Goal: Transaction & Acquisition: Obtain resource

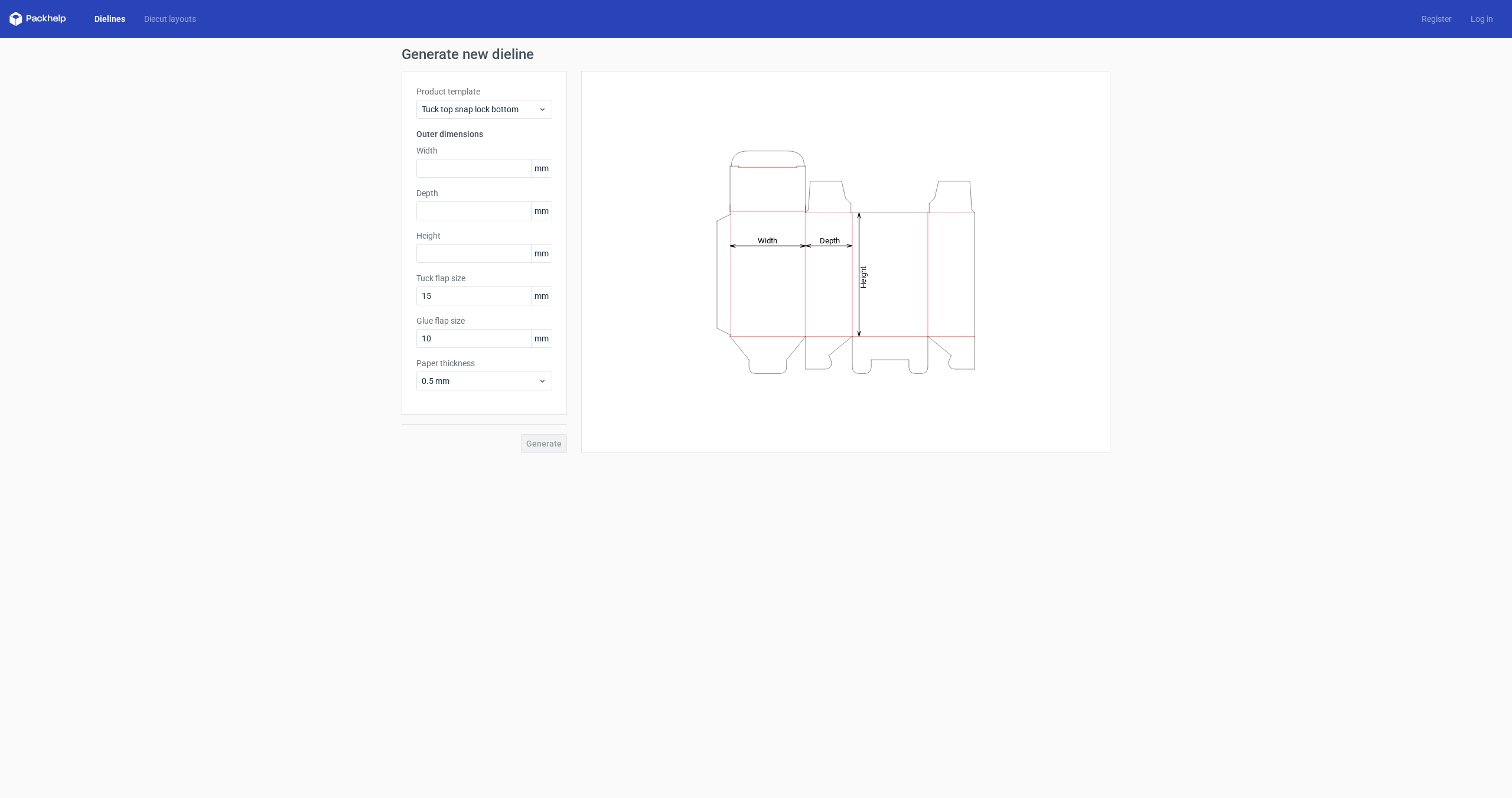
click at [543, 439] on div "Generate" at bounding box center [483, 435] width 165 height 39
click at [542, 447] on div "Generate" at bounding box center [483, 435] width 165 height 39
click at [440, 164] on input "text" at bounding box center [483, 168] width 136 height 18
type input "200"
click at [445, 207] on input "text" at bounding box center [483, 210] width 136 height 18
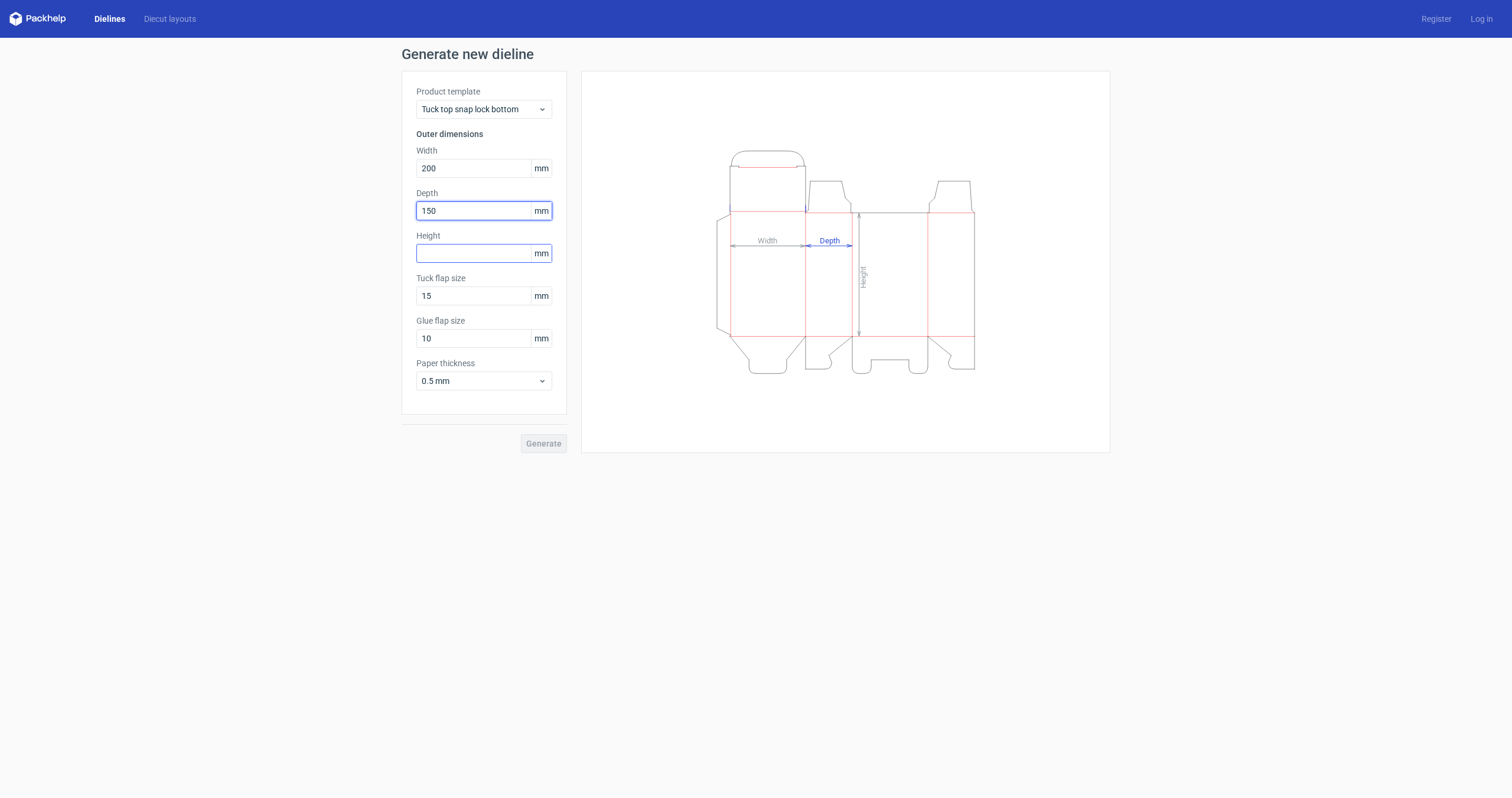
type input "150"
click at [441, 248] on input "text" at bounding box center [483, 253] width 136 height 18
type input "2"
type input "60"
click at [530, 436] on button "Generate" at bounding box center [544, 444] width 46 height 18
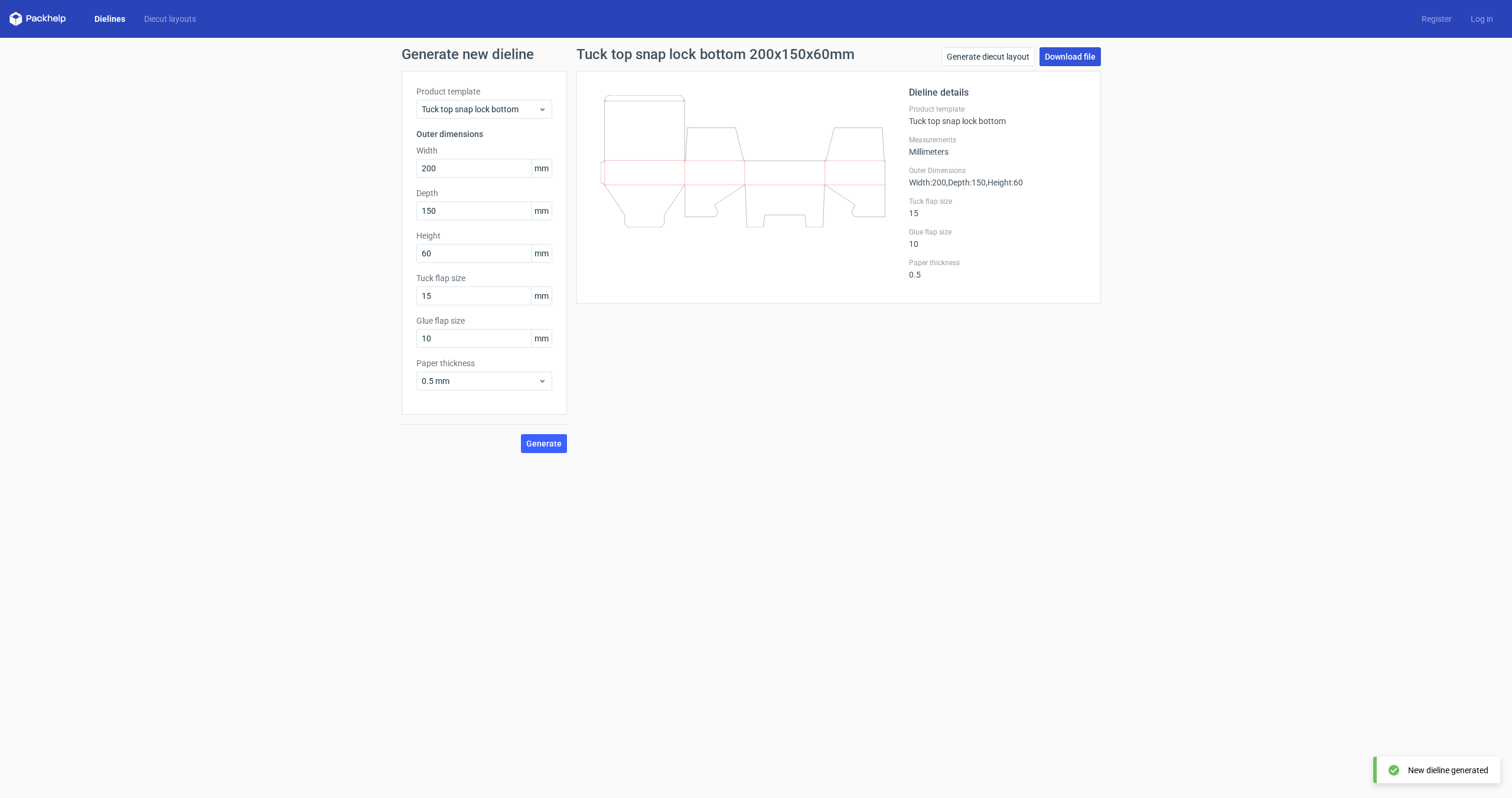
click at [1081, 56] on link "Download file" at bounding box center [1070, 56] width 62 height 18
click at [1171, 136] on div "Generate new dieline Product template Tuck top snap lock bottom Outer dimension…" at bounding box center [756, 250] width 1512 height 424
click at [62, 16] on icon at bounding box center [37, 18] width 56 height 14
click at [56, 20] on icon at bounding box center [37, 18] width 56 height 14
click at [116, 21] on link "Dielines" at bounding box center [110, 18] width 50 height 12
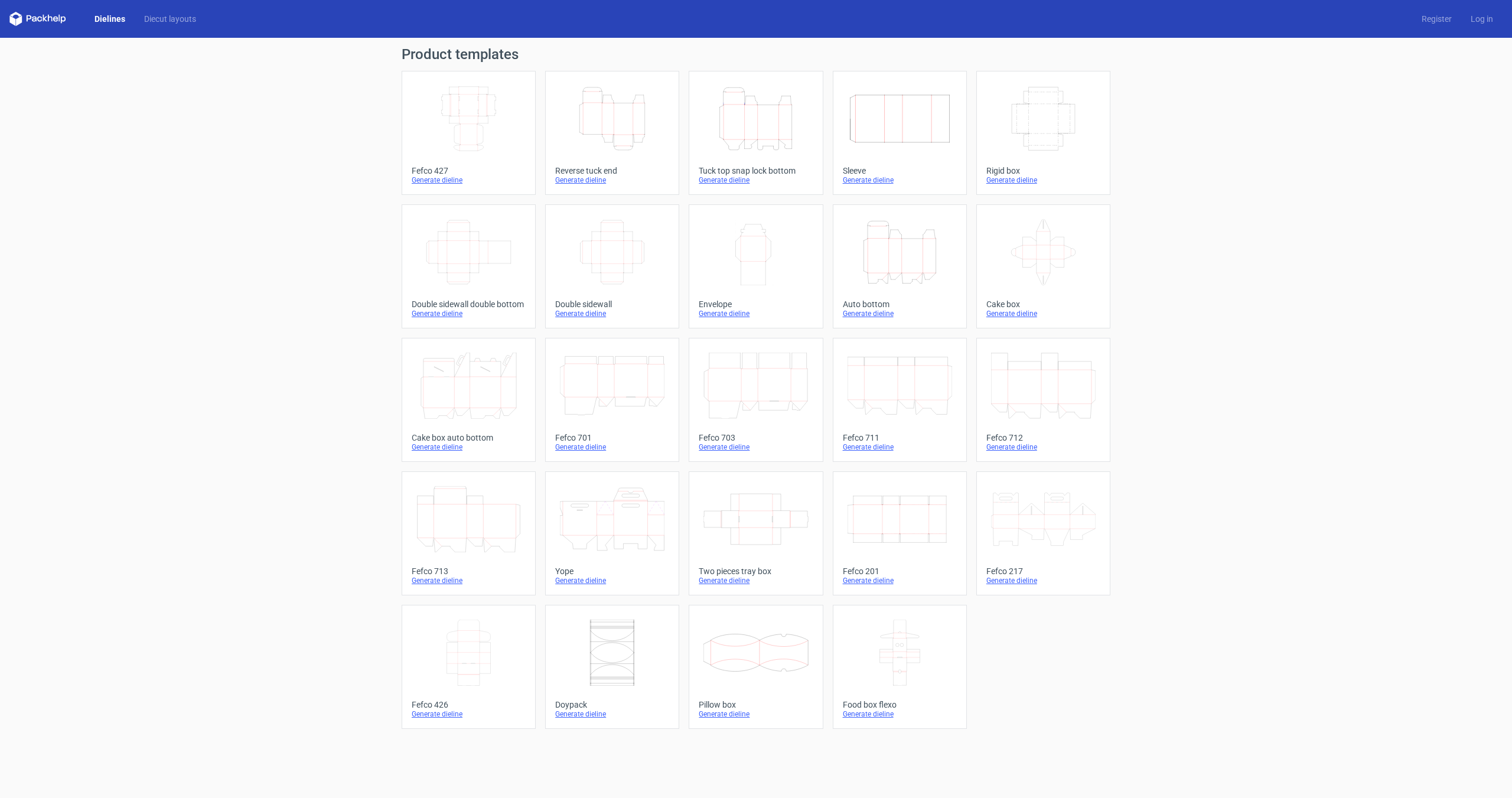
click at [264, 410] on div "Product templates Width Depth Height Fefco 427 Generate dieline Height Depth Wi…" at bounding box center [756, 418] width 1512 height 760
click at [177, 16] on link "Diecut layouts" at bounding box center [170, 18] width 71 height 12
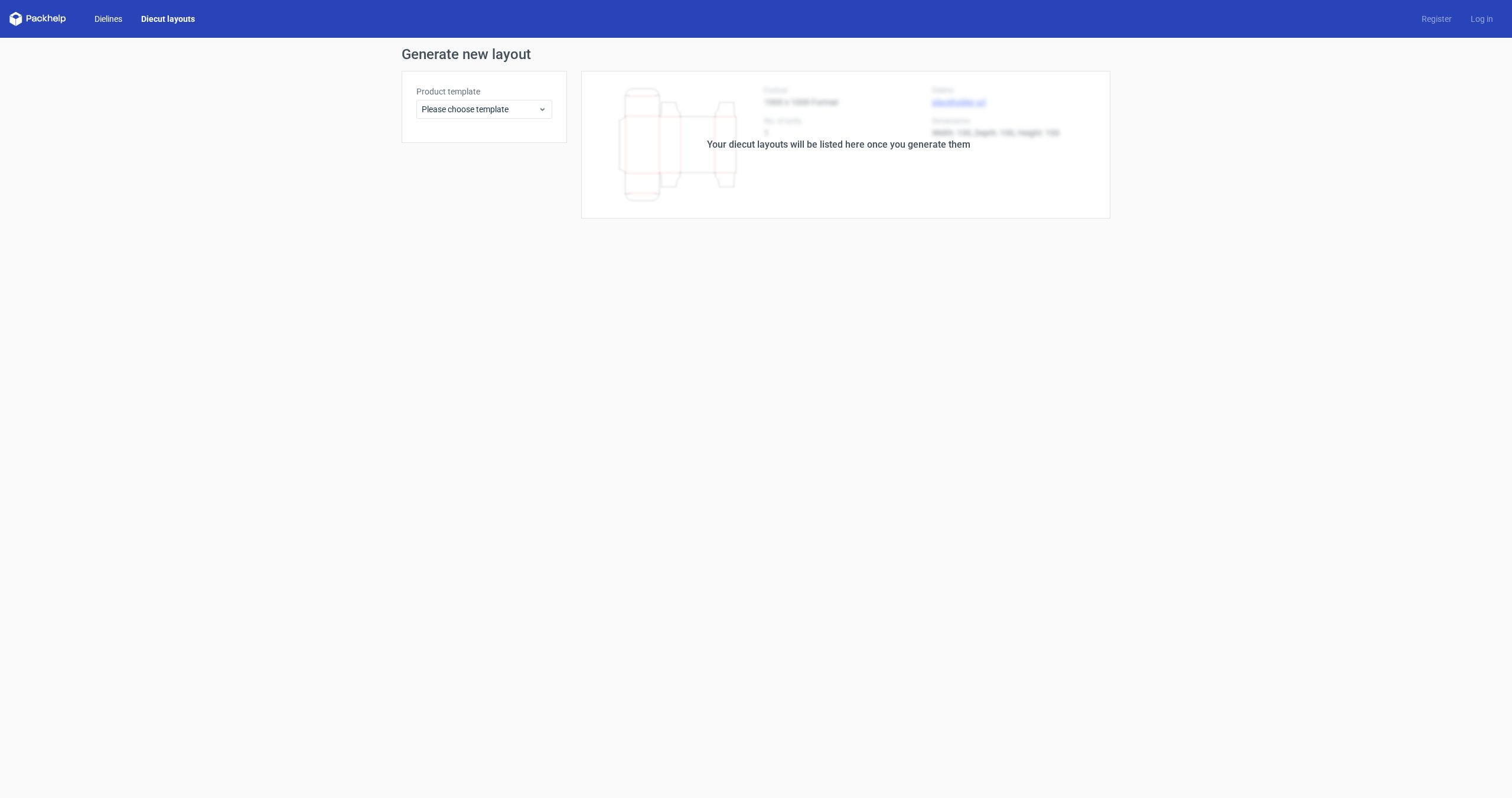
click at [93, 18] on link "Dielines" at bounding box center [108, 18] width 47 height 12
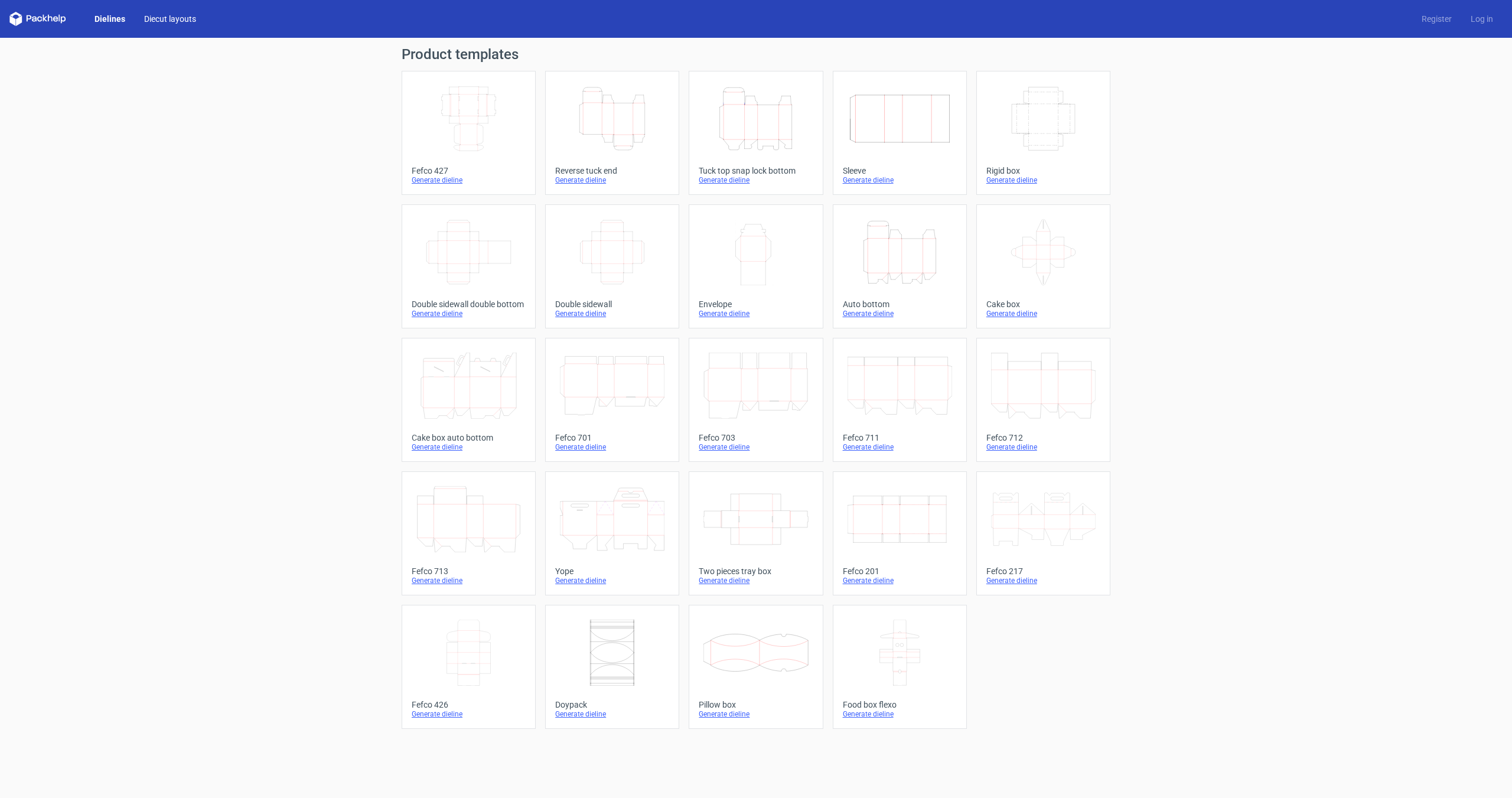
click at [167, 20] on link "Diecut layouts" at bounding box center [170, 18] width 71 height 12
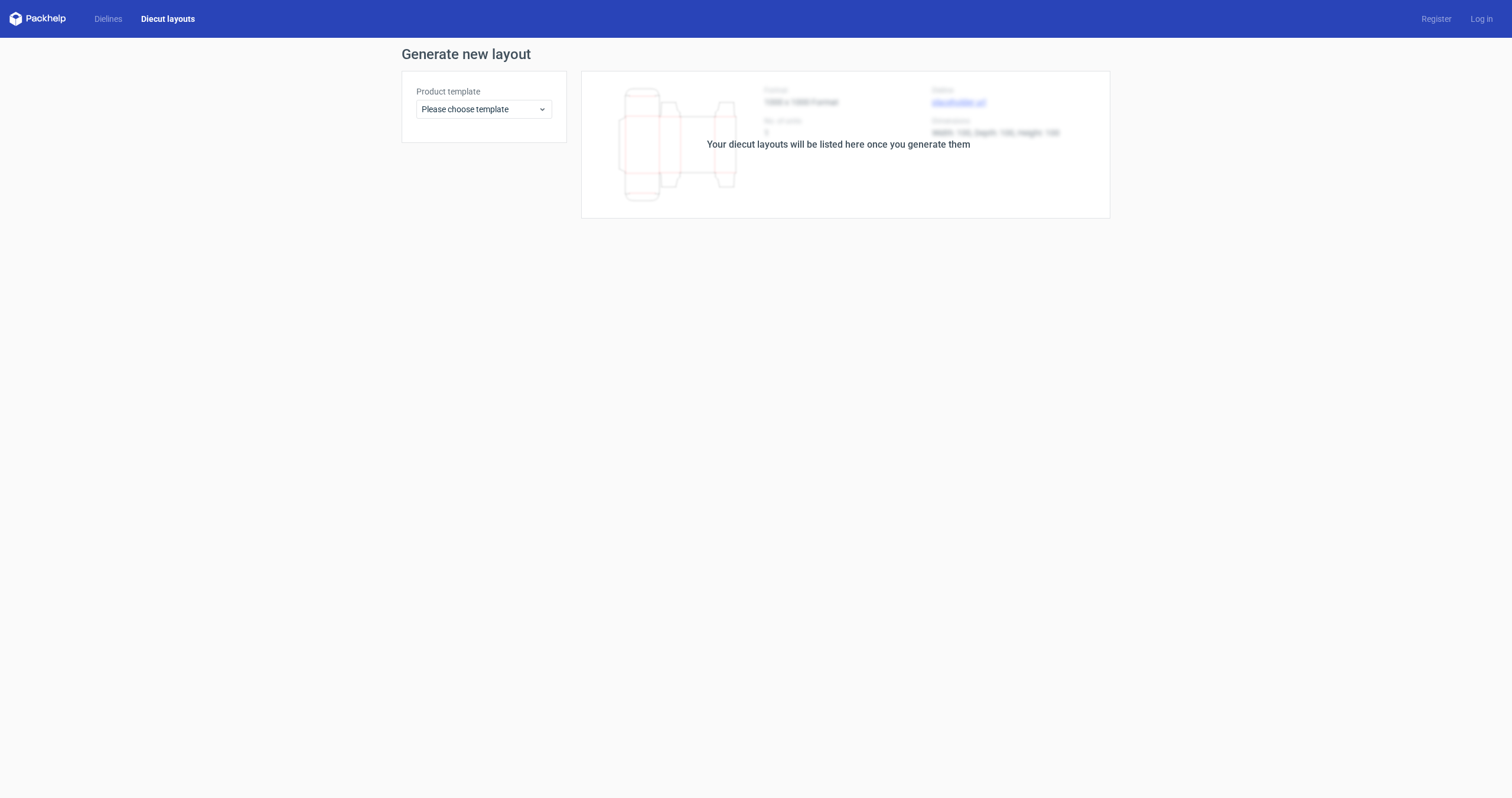
click at [76, 16] on div "Dielines Diecut layouts" at bounding box center [106, 18] width 195 height 14
click at [14, 19] on polygon at bounding box center [12, 20] width 6 height 10
click at [28, 19] on icon at bounding box center [37, 18] width 56 height 14
click at [100, 20] on link "Dielines" at bounding box center [108, 18] width 47 height 12
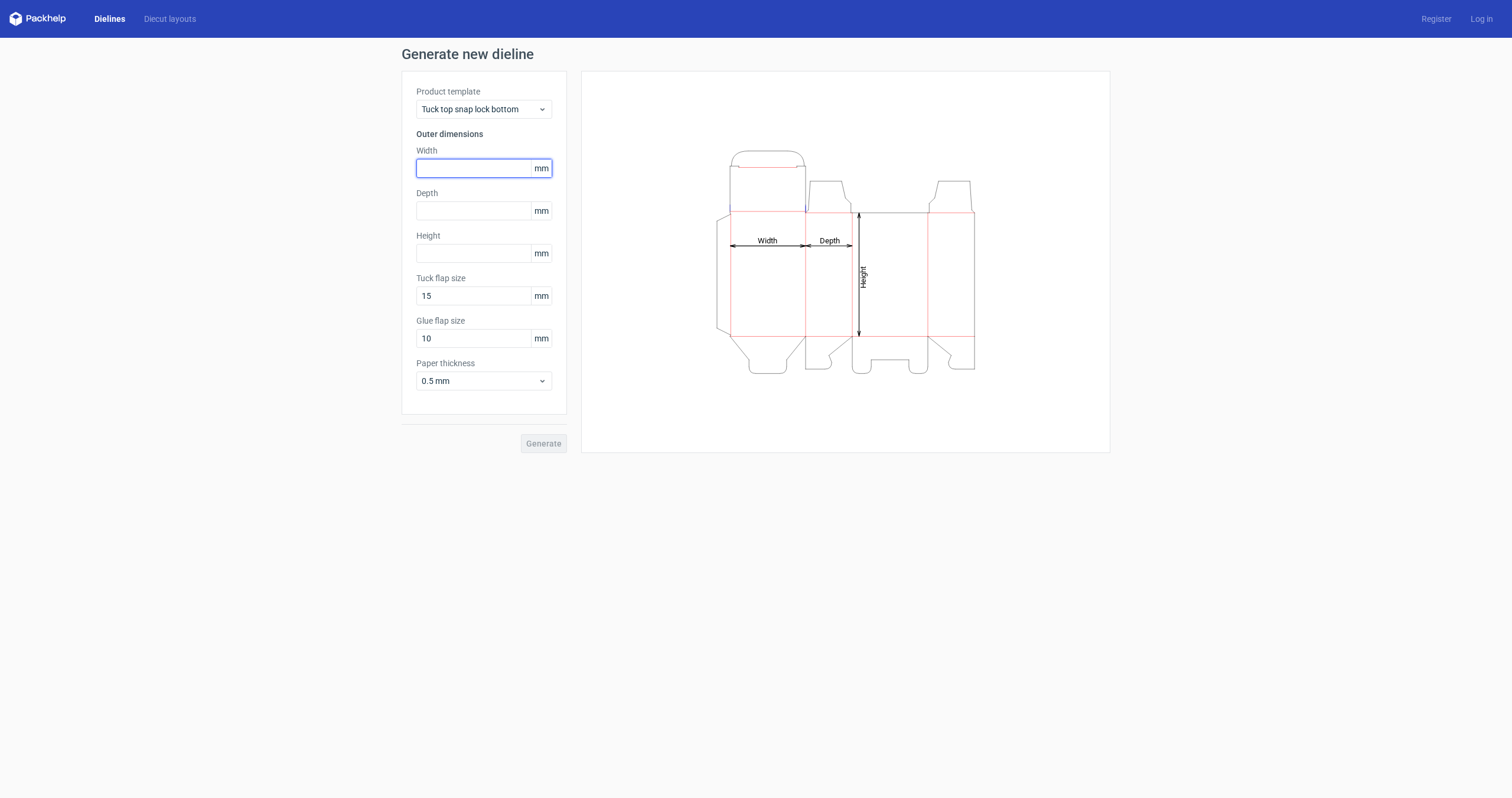
click at [469, 165] on input "text" at bounding box center [483, 168] width 136 height 18
type input "45"
click at [461, 205] on input "text" at bounding box center [483, 210] width 136 height 18
type input "45"
click at [469, 249] on input "text" at bounding box center [483, 253] width 136 height 18
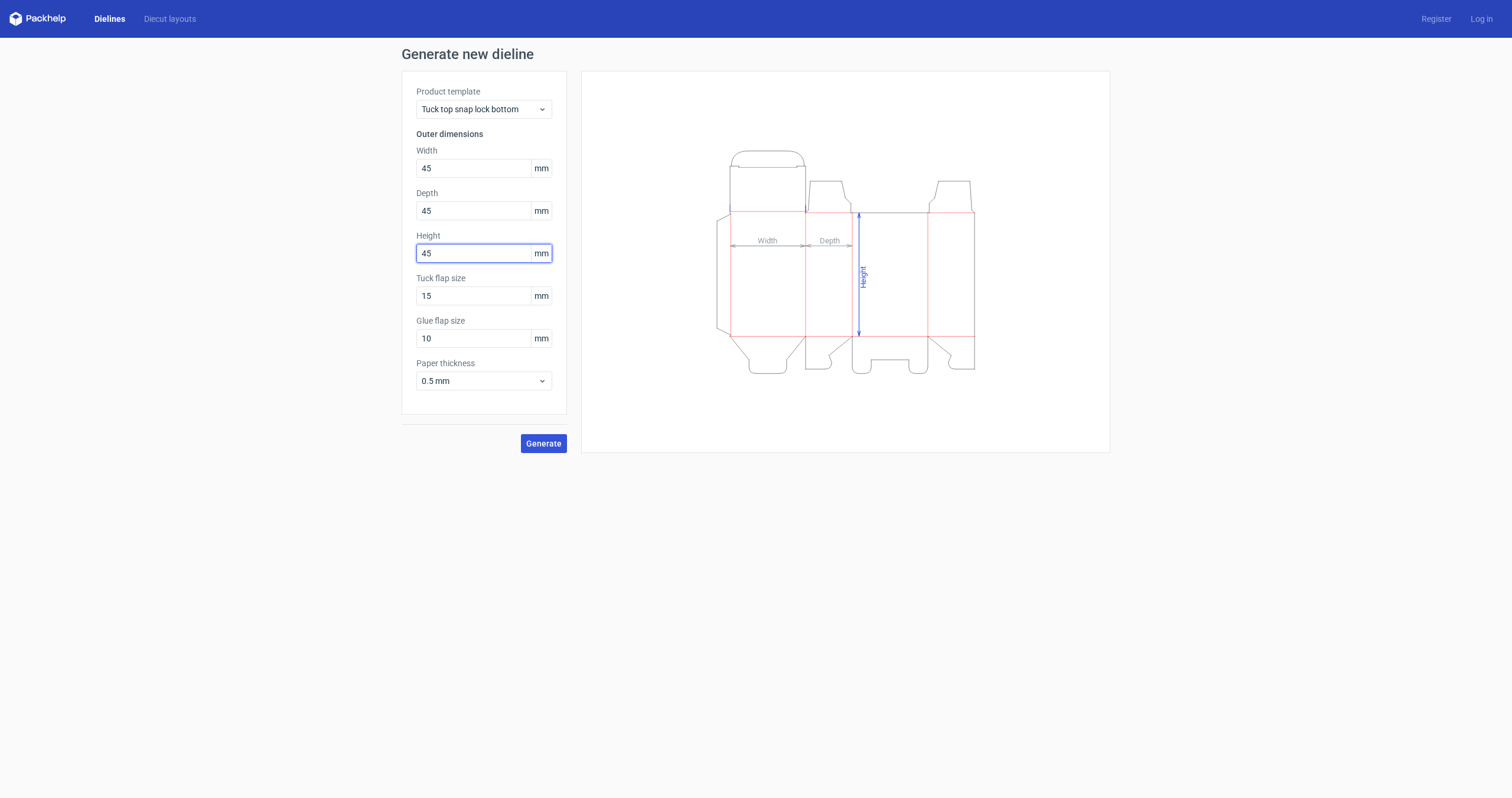
type input "45"
click at [543, 445] on span "Generate" at bounding box center [544, 443] width 35 height 8
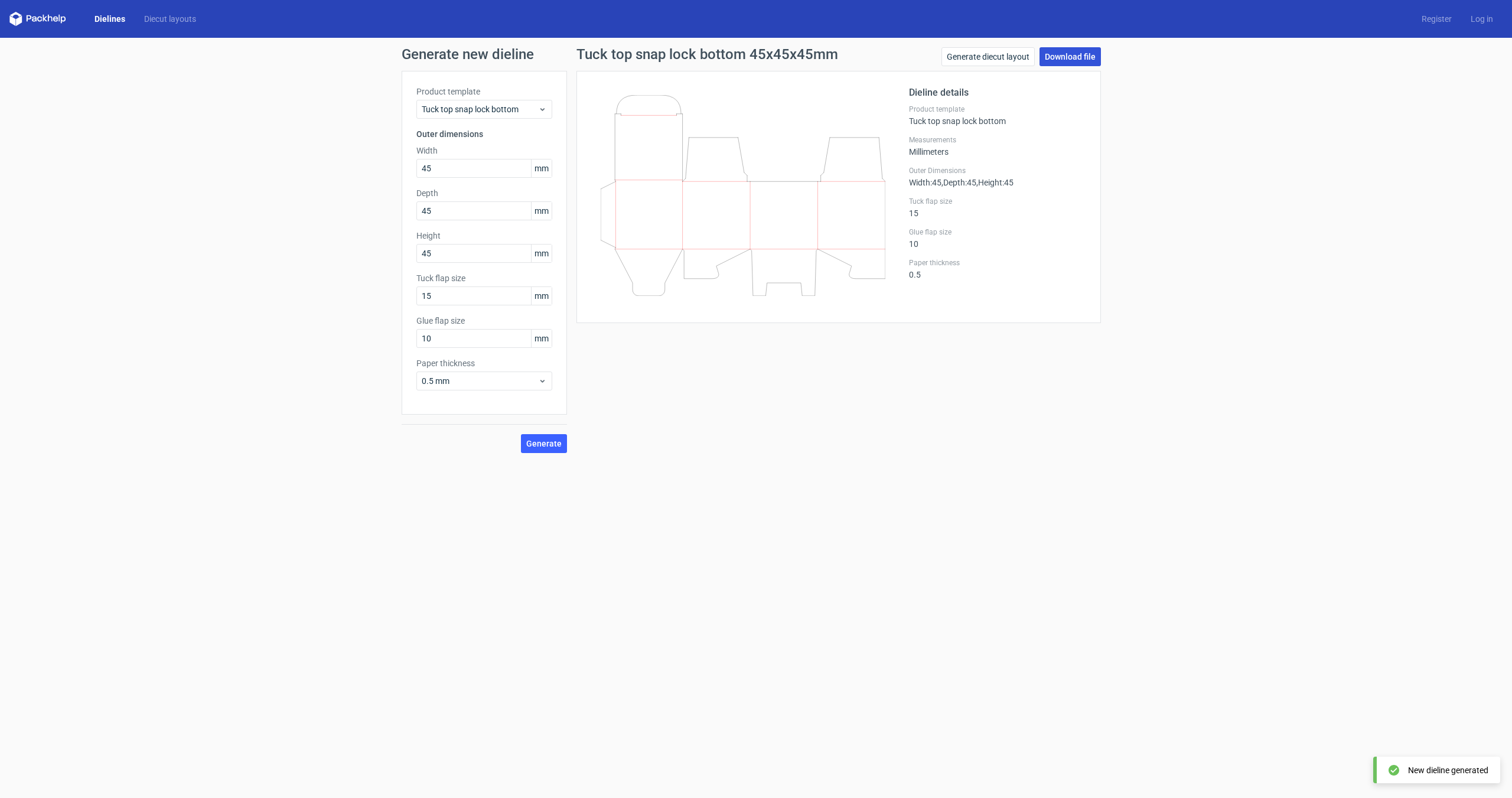
click at [1077, 60] on link "Download file" at bounding box center [1070, 56] width 62 height 18
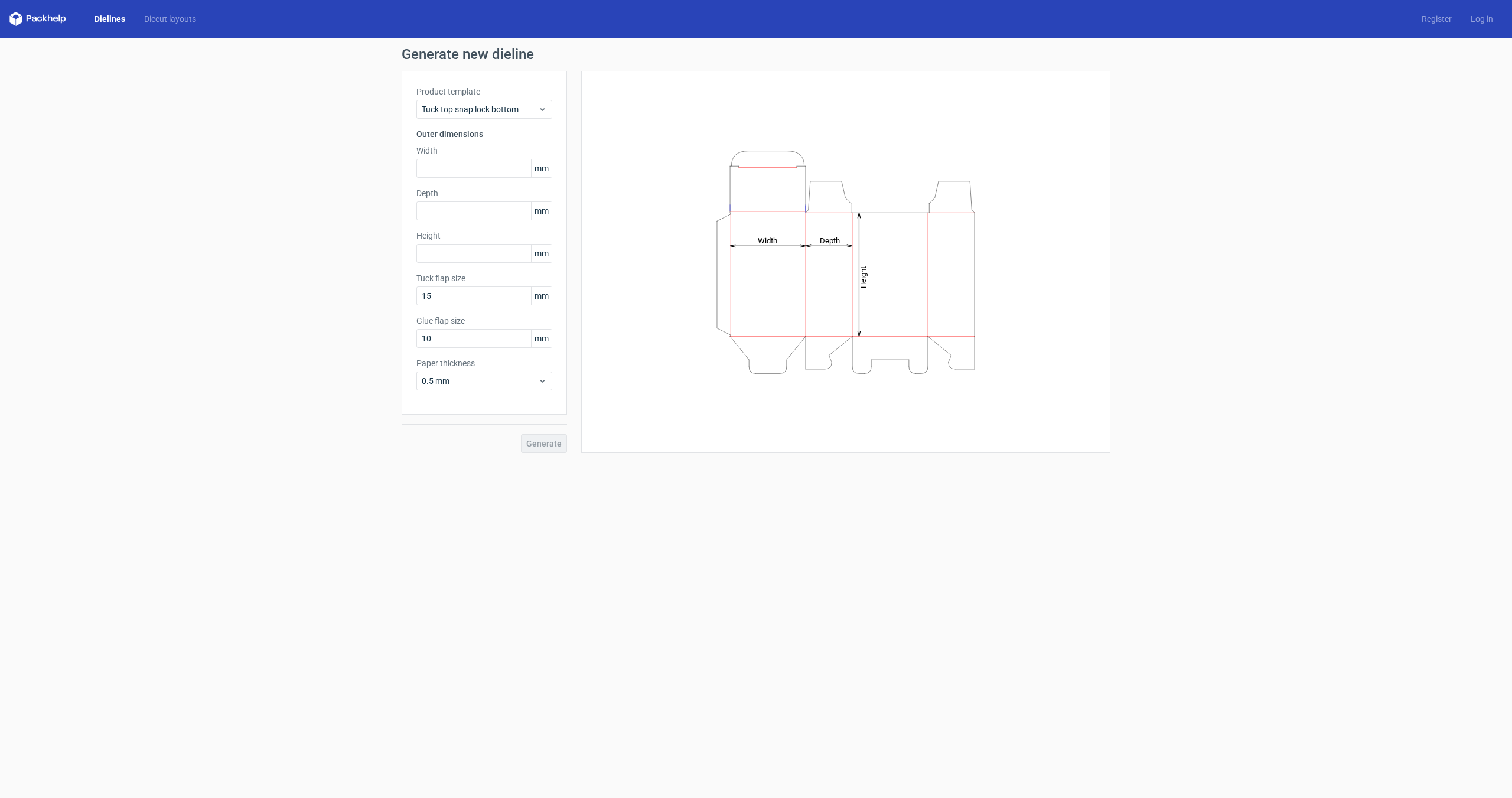
click at [96, 25] on div "Dielines Diecut layouts" at bounding box center [107, 18] width 196 height 14
click at [100, 24] on link "Dielines" at bounding box center [110, 18] width 50 height 12
